Goal: Information Seeking & Learning: Understand process/instructions

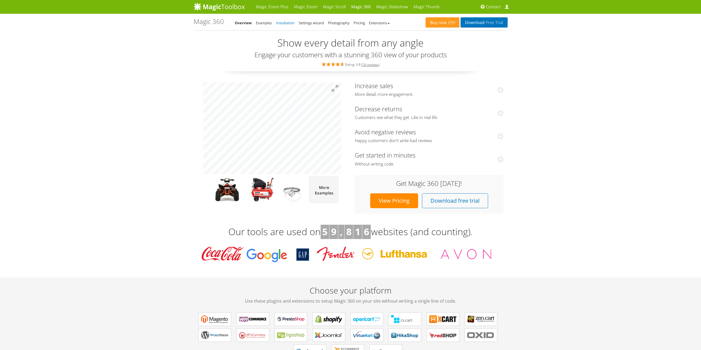
click at [286, 22] on link "Installation" at bounding box center [285, 22] width 18 height 5
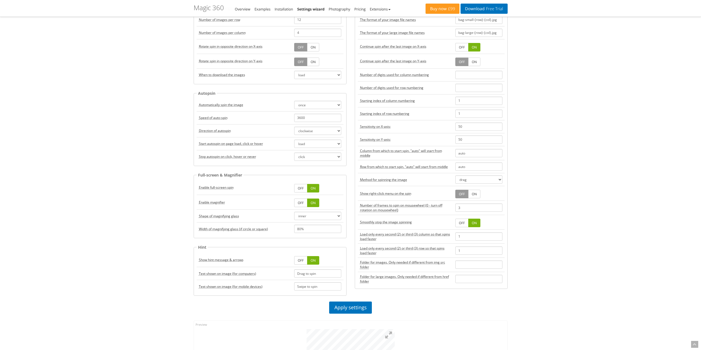
scroll to position [248, 0]
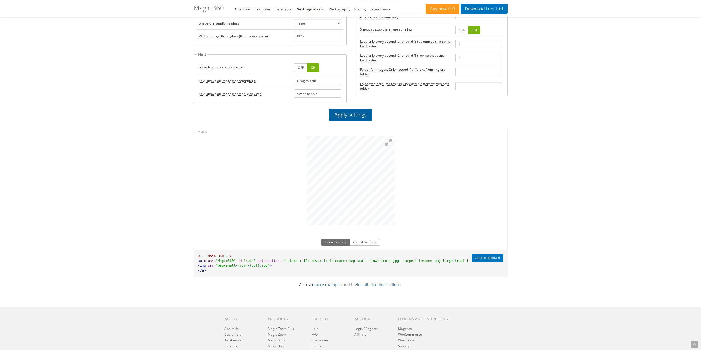
click at [345, 114] on link "Apply settings" at bounding box center [350, 115] width 43 height 12
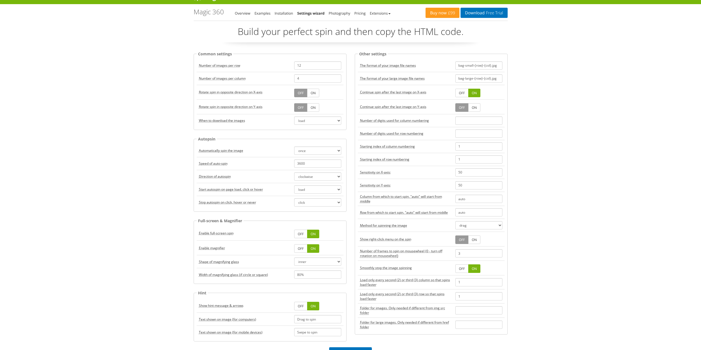
scroll to position [0, 0]
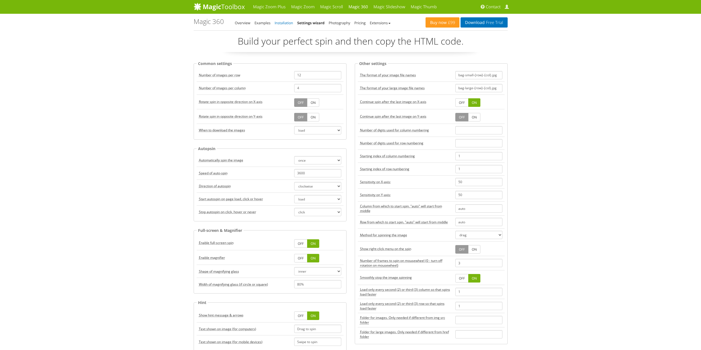
click at [278, 22] on link "Installation" at bounding box center [284, 22] width 18 height 5
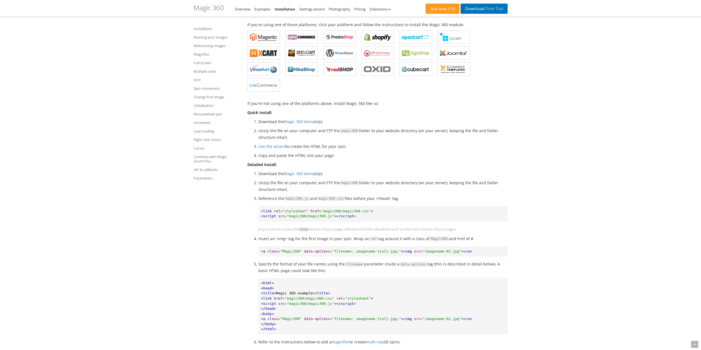
scroll to position [165, 0]
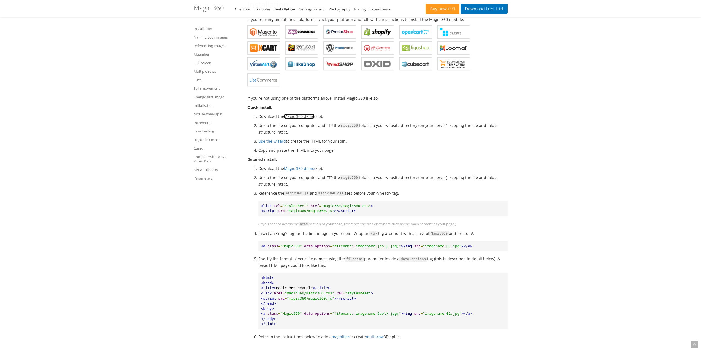
click at [293, 116] on link "Magic 360 demo" at bounding box center [299, 116] width 30 height 5
drag, startPoint x: 326, startPoint y: 211, endPoint x: 288, endPoint y: 210, distance: 38.6
click at [288, 210] on span ""magic360/magic360.js"" at bounding box center [310, 211] width 47 height 4
click at [334, 211] on span "></script>" at bounding box center [344, 211] width 21 height 4
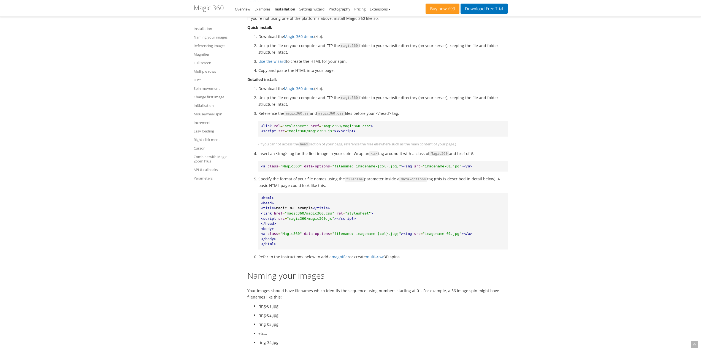
scroll to position [248, 0]
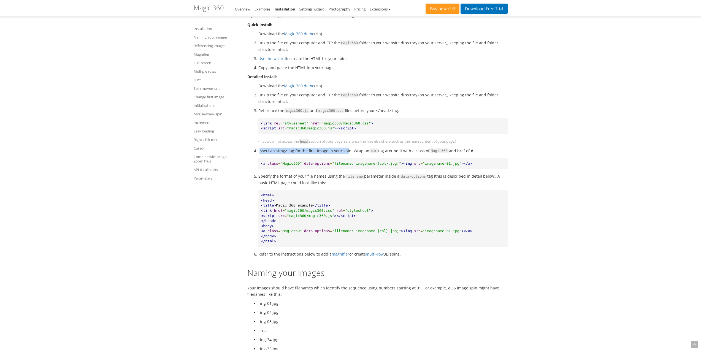
drag, startPoint x: 260, startPoint y: 153, endPoint x: 345, endPoint y: 152, distance: 85.1
click at [345, 152] on li "Insert an <img> tag for the first image in your spin. Wrap an <a> tag around it…" at bounding box center [382, 151] width 249 height 7
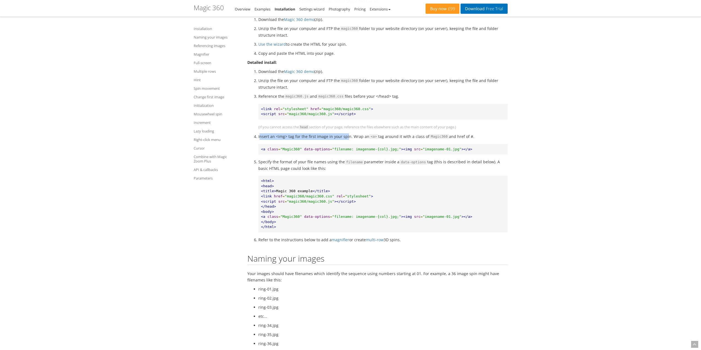
scroll to position [275, 0]
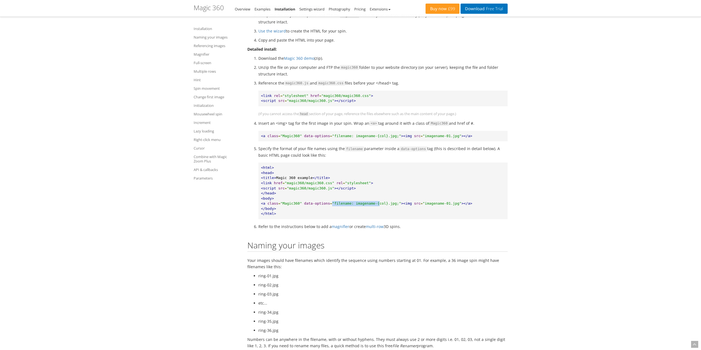
drag, startPoint x: 327, startPoint y: 203, endPoint x: 388, endPoint y: 202, distance: 60.9
click at [370, 203] on span ""filename: imagename-{col}.jpg;"" at bounding box center [366, 203] width 69 height 4
click at [425, 203] on span ""imagename-01.jpg"" at bounding box center [442, 203] width 39 height 4
drag, startPoint x: 403, startPoint y: 205, endPoint x: 446, endPoint y: 204, distance: 43.0
click at [446, 204] on pre "<html> <head> <title> Magic 360 example </title> <link href = "magic360/magic36…" at bounding box center [382, 191] width 249 height 57
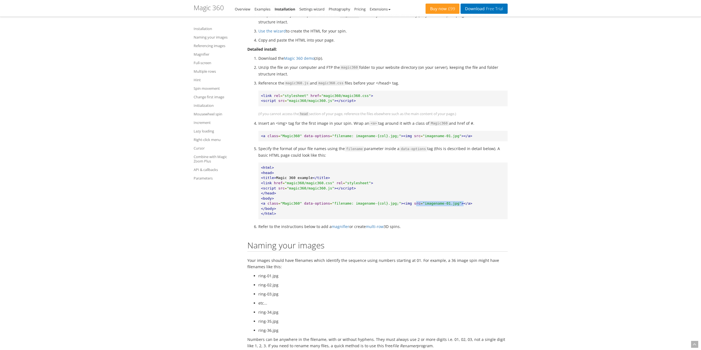
click at [427, 205] on span ""imagename-01.jpg"" at bounding box center [442, 203] width 39 height 4
click at [423, 204] on span ""imagename-01.jpg"" at bounding box center [442, 203] width 39 height 4
drag, startPoint x: 411, startPoint y: 204, endPoint x: 441, endPoint y: 205, distance: 30.6
click at [441, 205] on span ""imagename-01.jpg"" at bounding box center [442, 203] width 39 height 4
click at [338, 205] on span ""filename: imagename-{col}.jpg;"" at bounding box center [366, 203] width 69 height 4
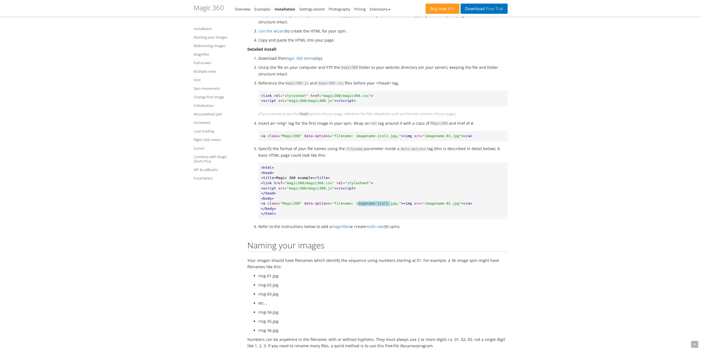
drag, startPoint x: 350, startPoint y: 204, endPoint x: 380, endPoint y: 204, distance: 29.7
click at [380, 204] on span ""filename: imagename-{col}.jpg;"" at bounding box center [366, 203] width 69 height 4
click at [375, 203] on span ""filename: imagename-{col}.jpg;"" at bounding box center [366, 203] width 69 height 4
click at [373, 203] on span ""filename: imagename-{col}.jpg;"" at bounding box center [366, 203] width 69 height 4
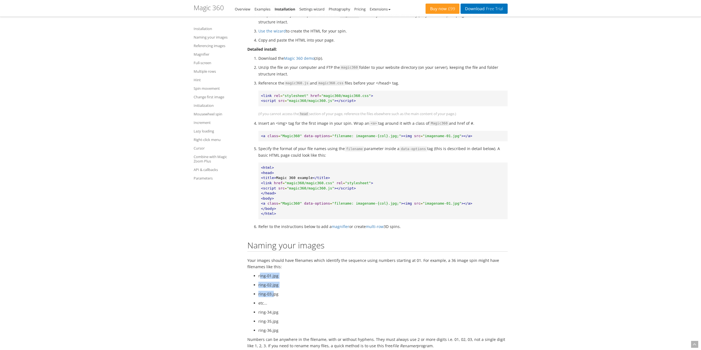
drag, startPoint x: 259, startPoint y: 276, endPoint x: 275, endPoint y: 297, distance: 26.1
click at [275, 297] on ul "ring-01.jpg ring-02.jpg ring-03.jpg etc... ring-34.jpg ring-35.jpg ring-36.jpg" at bounding box center [377, 303] width 260 height 61
click at [303, 290] on ul "ring-01.jpg ring-02.jpg ring-03.jpg etc... ring-34.jpg ring-35.jpg ring-36.jpg" at bounding box center [377, 303] width 260 height 61
click at [283, 202] on span ""Magic360"" at bounding box center [290, 203] width 21 height 4
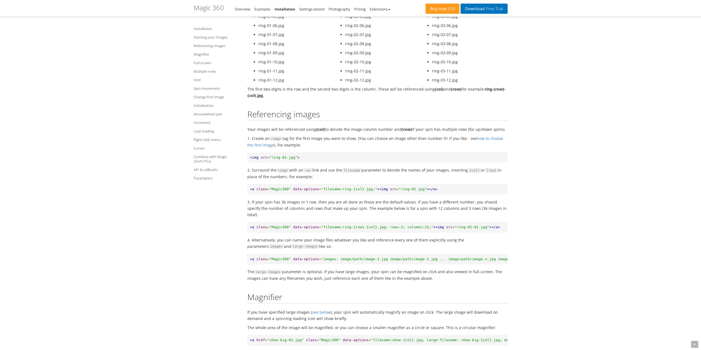
scroll to position [771, 0]
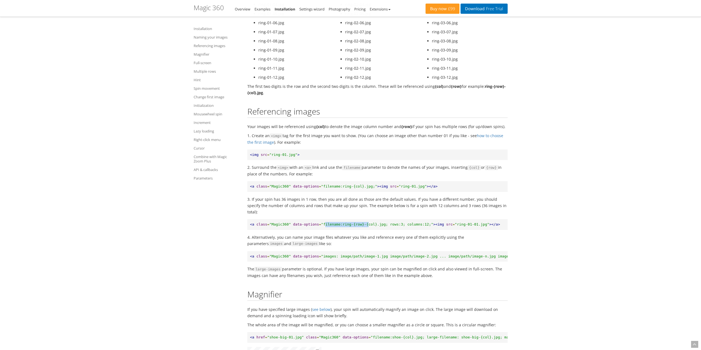
drag, startPoint x: 318, startPoint y: 217, endPoint x: 358, endPoint y: 217, distance: 39.9
click at [358, 222] on span ""filename:ring-{row}-{col}.jpg; rows:3; columns:12;"" at bounding box center [377, 224] width 112 height 4
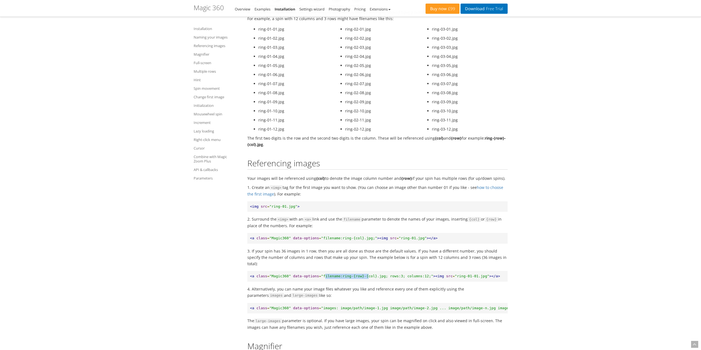
scroll to position [799, 0]
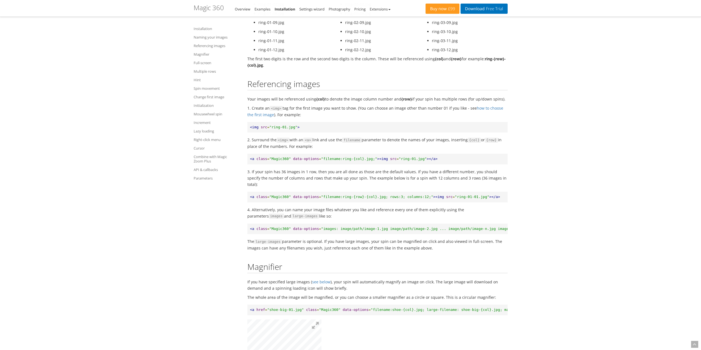
click at [345, 125] on pre "<img src = "ring-01.jpg" >" at bounding box center [377, 127] width 260 height 11
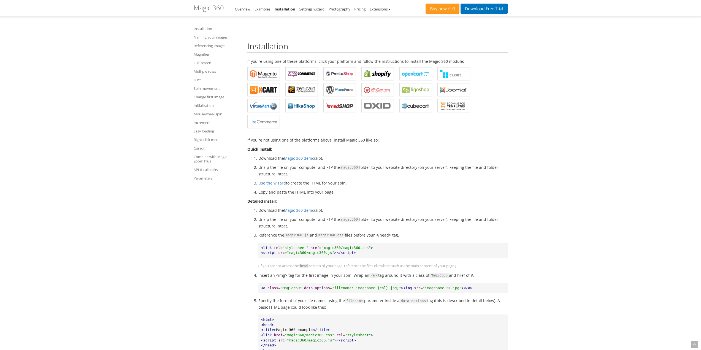
scroll to position [193, 0]
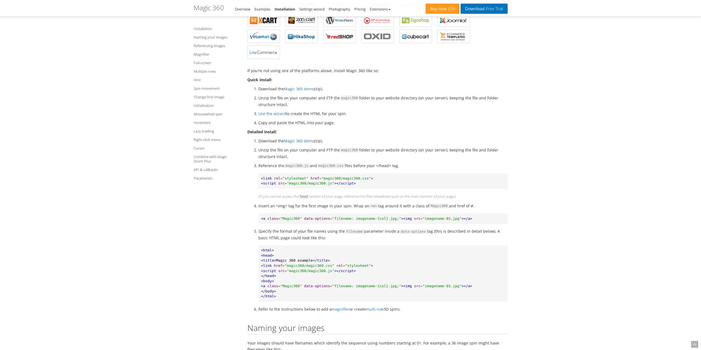
click at [334, 201] on ol "Download the Magic 360 demo (zip). Unzip the file on your computer and FTP the …" at bounding box center [377, 220] width 260 height 164
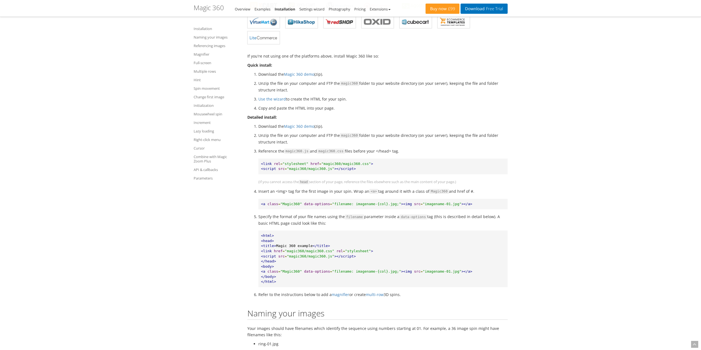
scroll to position [220, 0]
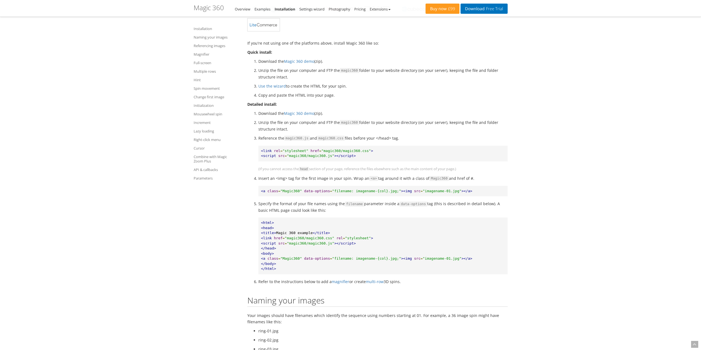
drag, startPoint x: 295, startPoint y: 129, endPoint x: 444, endPoint y: 123, distance: 148.6
click at [444, 123] on li "Unzip the file on your computer and FTP the magic360 folder to your website dir…" at bounding box center [382, 125] width 249 height 13
click at [443, 127] on li "Unzip the file on your computer and FTP the magic360 folder to your website dir…" at bounding box center [382, 125] width 249 height 13
drag, startPoint x: 286, startPoint y: 129, endPoint x: 259, endPoint y: 121, distance: 28.6
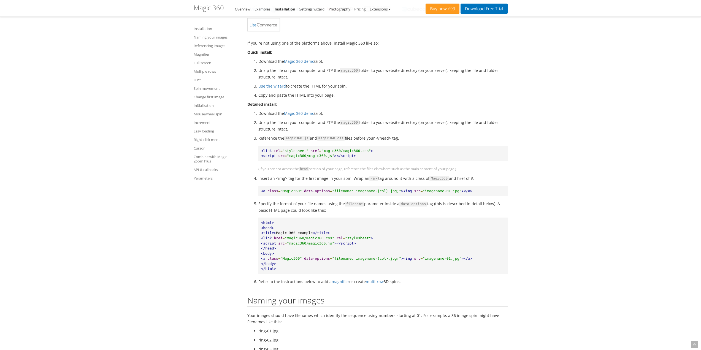
click at [258, 120] on li "Unzip the file on your computer and FTP the magic360 folder to your website dir…" at bounding box center [382, 125] width 249 height 13
click at [259, 121] on li "Unzip the file on your computer and FTP the magic360 folder to your website dir…" at bounding box center [382, 125] width 249 height 13
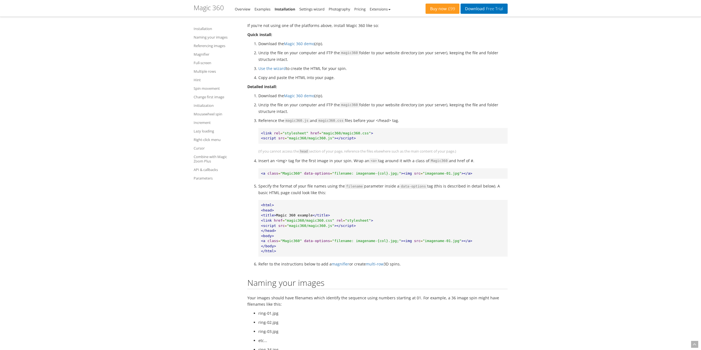
scroll to position [248, 0]
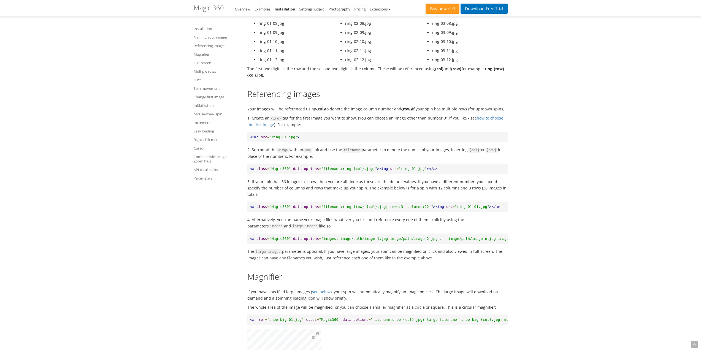
scroll to position [799, 0]
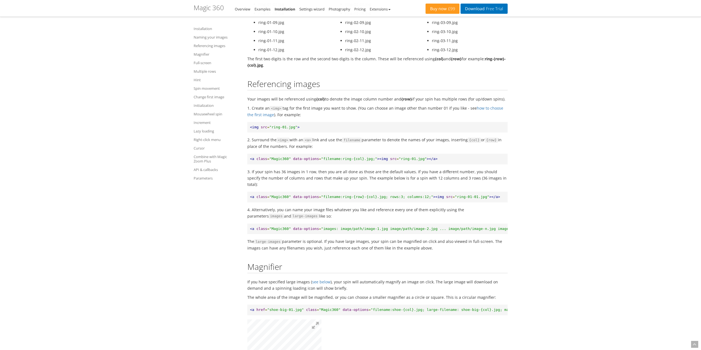
drag, startPoint x: 324, startPoint y: 99, endPoint x: 501, endPoint y: 97, distance: 177.1
click at [501, 97] on p "Your images will be referenced using {col} to denote the image column number an…" at bounding box center [377, 99] width 260 height 6
click at [488, 98] on p "Your images will be referenced using {col} to denote the image column number an…" at bounding box center [377, 99] width 260 height 6
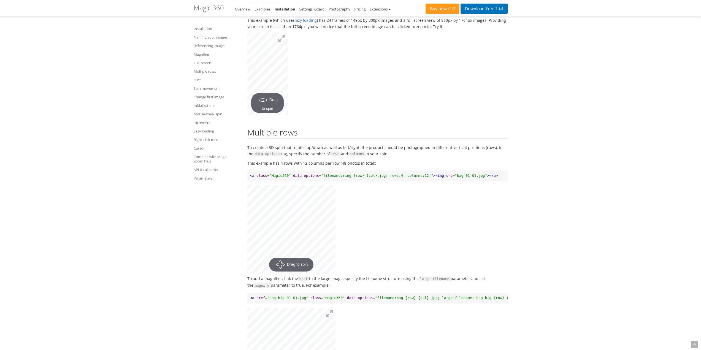
scroll to position [1480, 0]
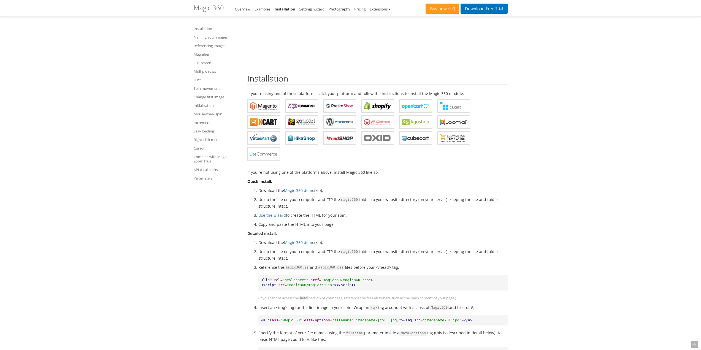
scroll to position [110, 0]
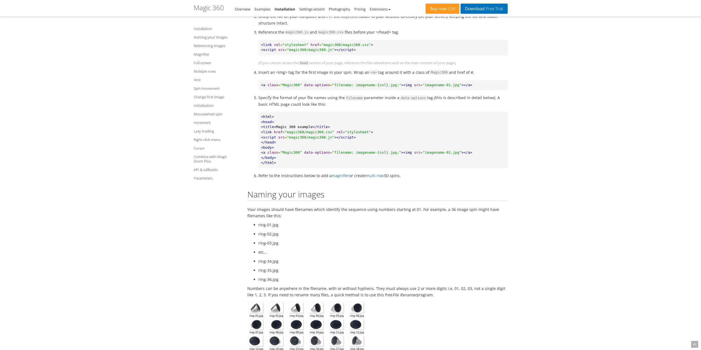
scroll to position [331, 0]
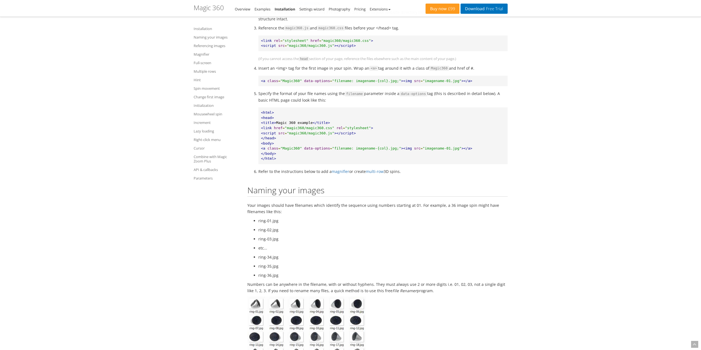
drag, startPoint x: 537, startPoint y: 86, endPoint x: 538, endPoint y: 91, distance: 4.3
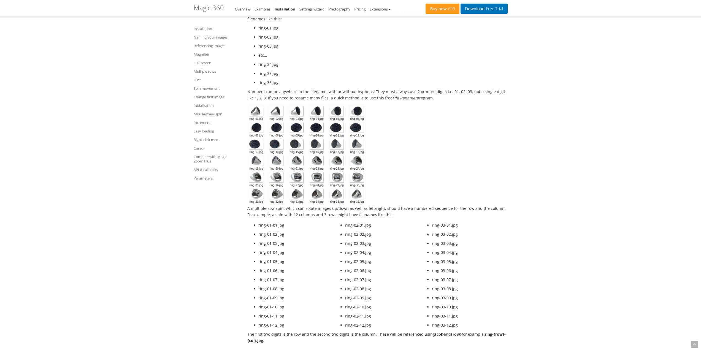
scroll to position [689, 0]
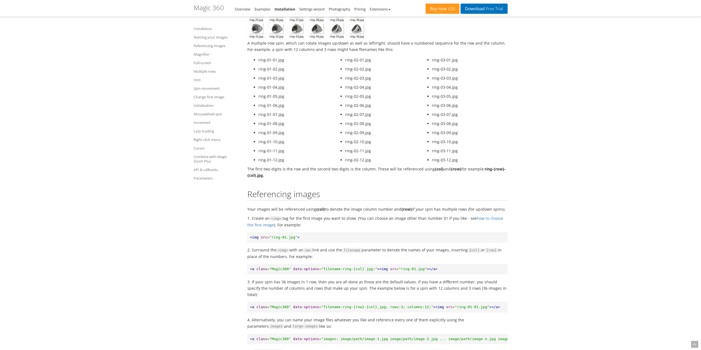
drag, startPoint x: 517, startPoint y: 131, endPoint x: 523, endPoint y: 121, distance: 11.8
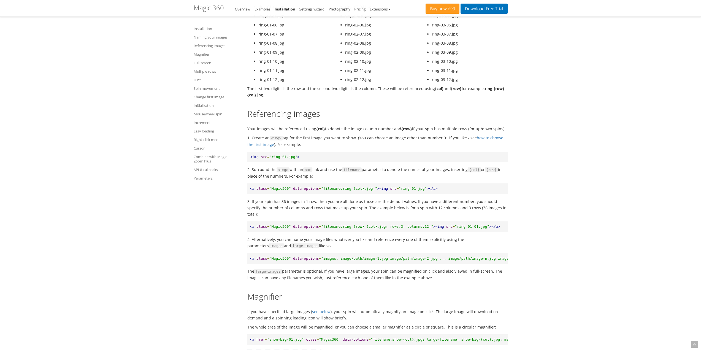
scroll to position [854, 0]
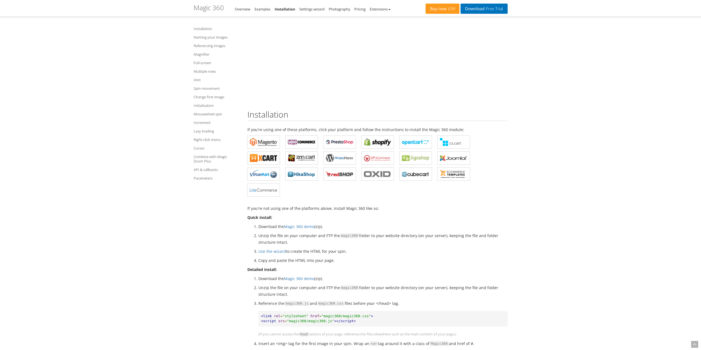
scroll to position [0, 0]
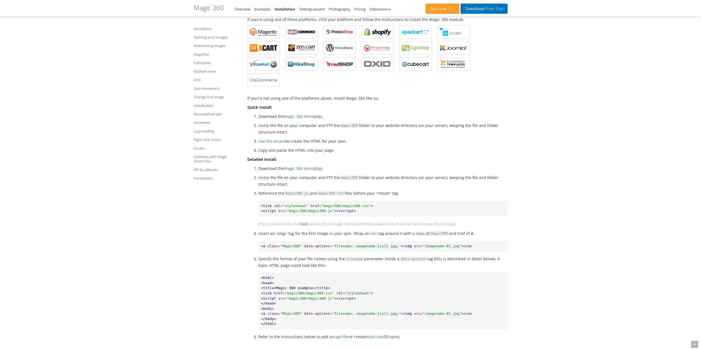
scroll to position [138, 0]
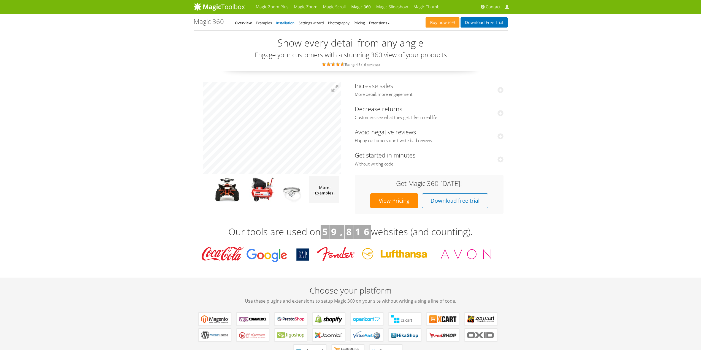
click at [284, 25] on link "Installation" at bounding box center [285, 22] width 18 height 5
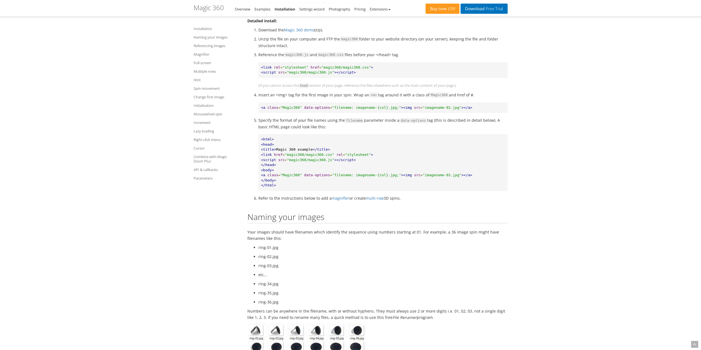
scroll to position [358, 0]
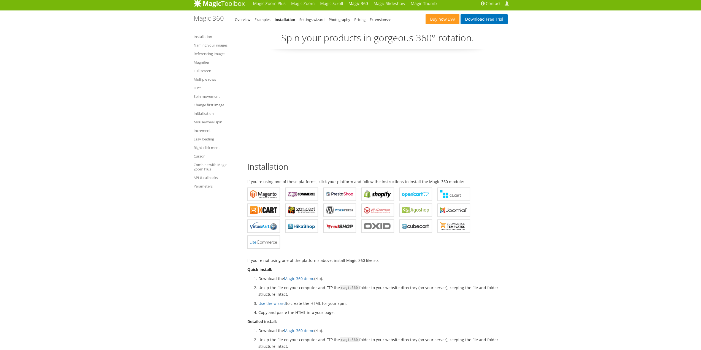
scroll to position [0, 0]
